Goal: Information Seeking & Learning: Learn about a topic

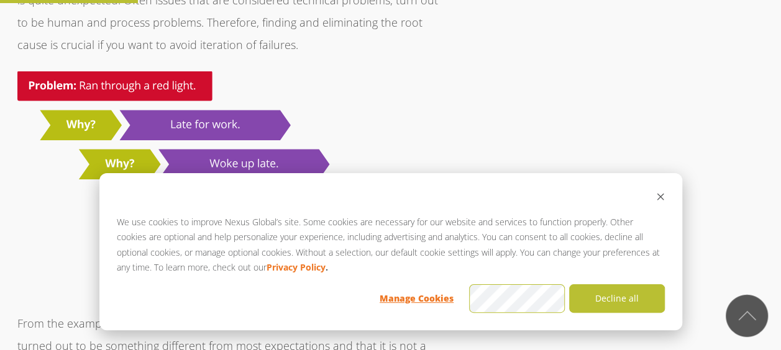
scroll to position [1243, 0]
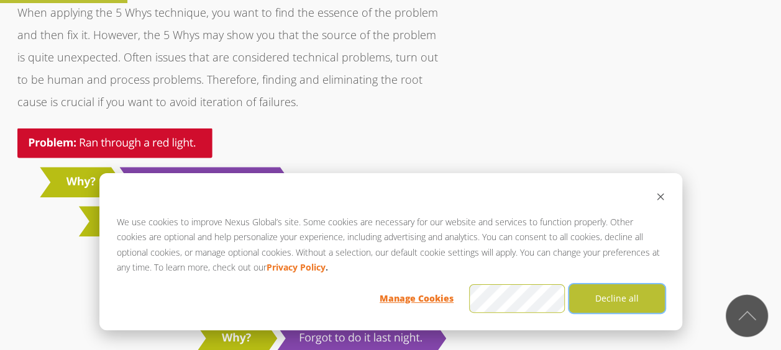
click at [587, 297] on button "Decline all" at bounding box center [617, 299] width 96 height 29
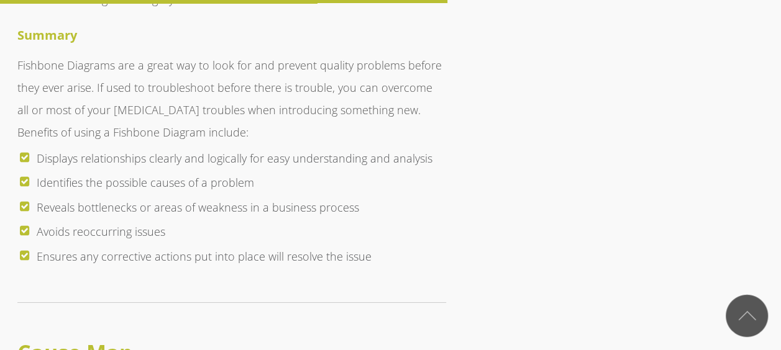
scroll to position [4843, 0]
